Goal: Find specific page/section: Find specific page/section

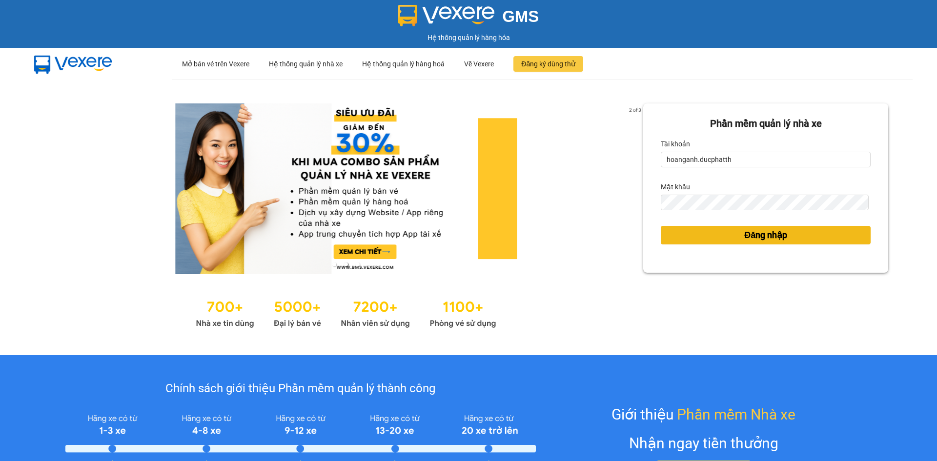
click at [731, 243] on button "Đăng nhập" at bounding box center [766, 235] width 210 height 19
click at [731, 239] on button "Đăng nhập" at bounding box center [766, 235] width 210 height 19
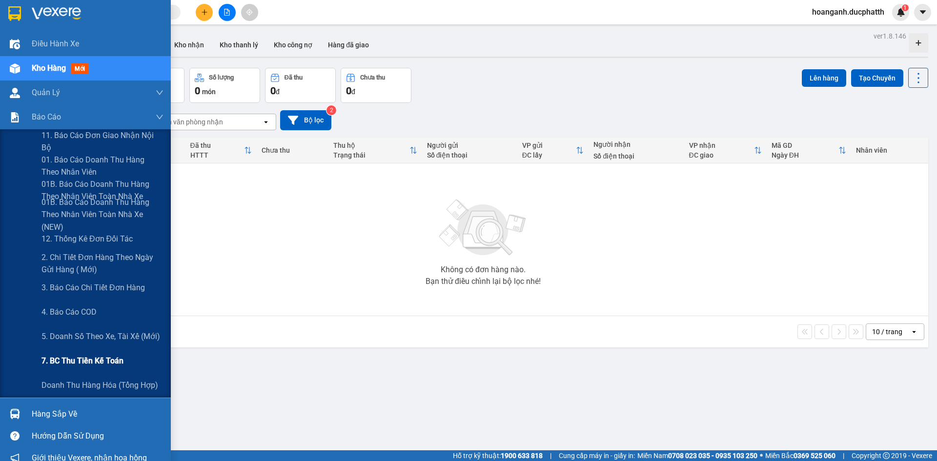
click at [74, 362] on span "7. BC thu tiền kế toán" at bounding box center [82, 361] width 82 height 12
